Goal: Task Accomplishment & Management: Complete application form

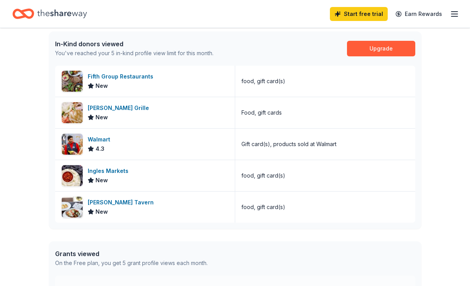
scroll to position [201, 0]
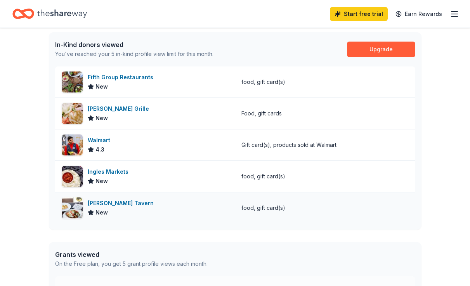
click at [127, 201] on div "[PERSON_NAME] Tavern" at bounding box center [122, 202] width 69 height 9
click at [109, 109] on div "[PERSON_NAME] Grille" at bounding box center [120, 108] width 64 height 9
click at [149, 76] on div "Fifth Group Restaurants" at bounding box center [122, 77] width 69 height 9
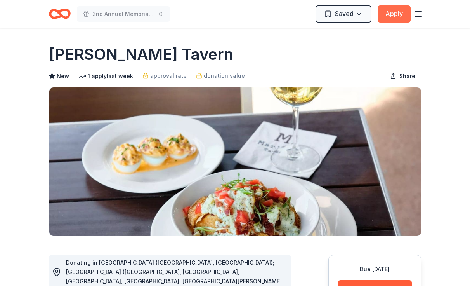
click at [391, 14] on button "Apply" at bounding box center [394, 13] width 33 height 17
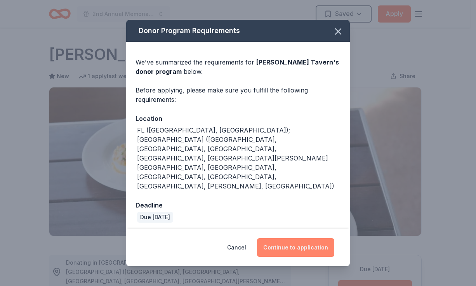
click at [288, 238] on button "Continue to application" at bounding box center [295, 247] width 77 height 19
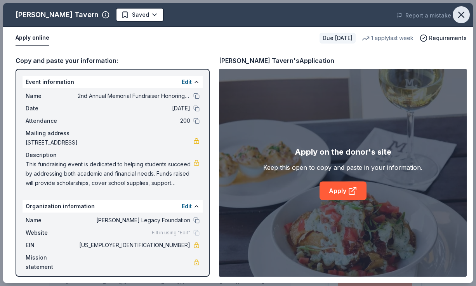
click at [463, 15] on icon "button" at bounding box center [461, 14] width 11 height 11
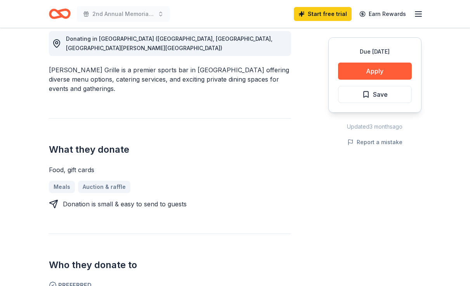
scroll to position [231, 0]
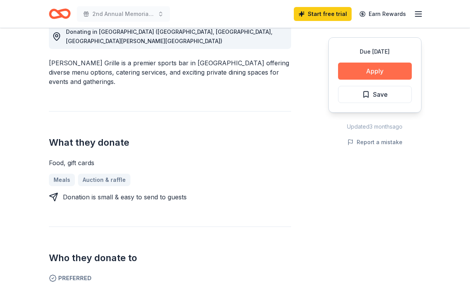
click at [384, 77] on button "Apply" at bounding box center [375, 70] width 74 height 17
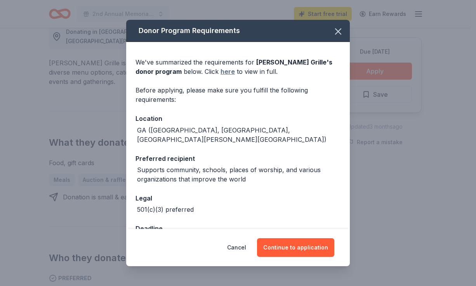
click at [220, 70] on link "here" at bounding box center [227, 71] width 14 height 9
click at [338, 33] on button "button" at bounding box center [338, 31] width 17 height 17
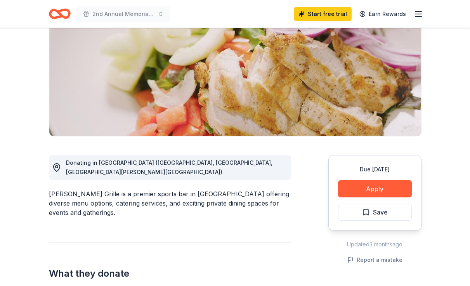
scroll to position [0, 0]
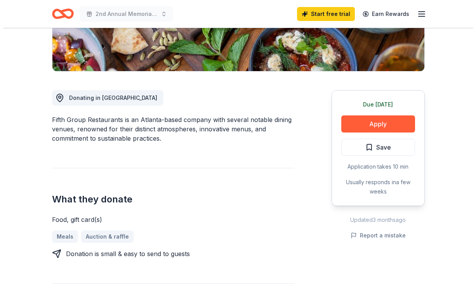
scroll to position [167, 0]
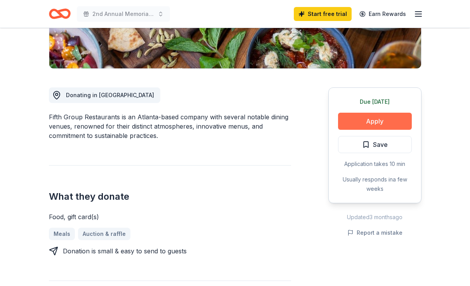
click at [380, 123] on button "Apply" at bounding box center [375, 121] width 74 height 17
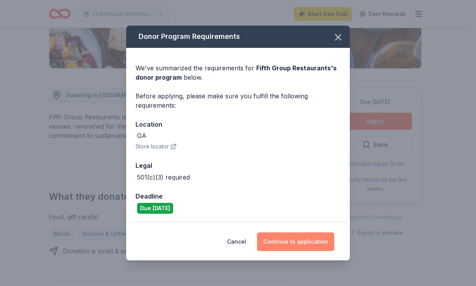
click at [295, 245] on button "Continue to application" at bounding box center [295, 241] width 77 height 19
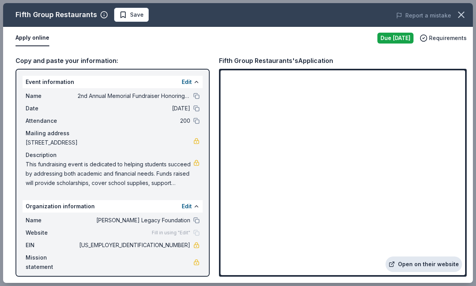
click at [425, 266] on link "Open on their website" at bounding box center [423, 264] width 76 height 16
click at [440, 265] on link "Open on their website" at bounding box center [423, 264] width 76 height 16
